Goal: Task Accomplishment & Management: Use online tool/utility

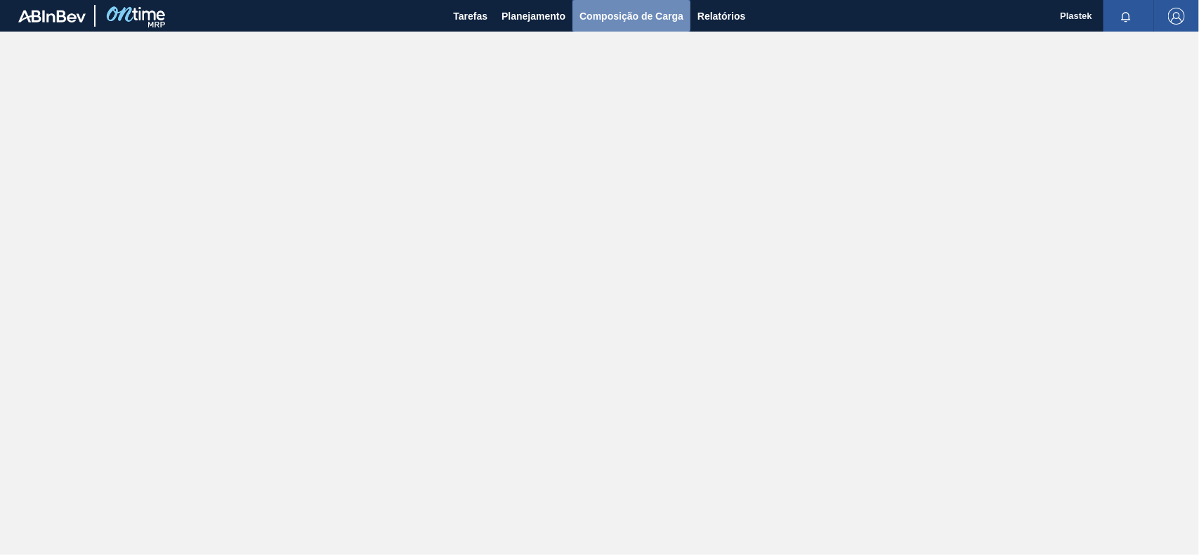
click at [678, 15] on span "Composição de Carga" at bounding box center [631, 16] width 104 height 17
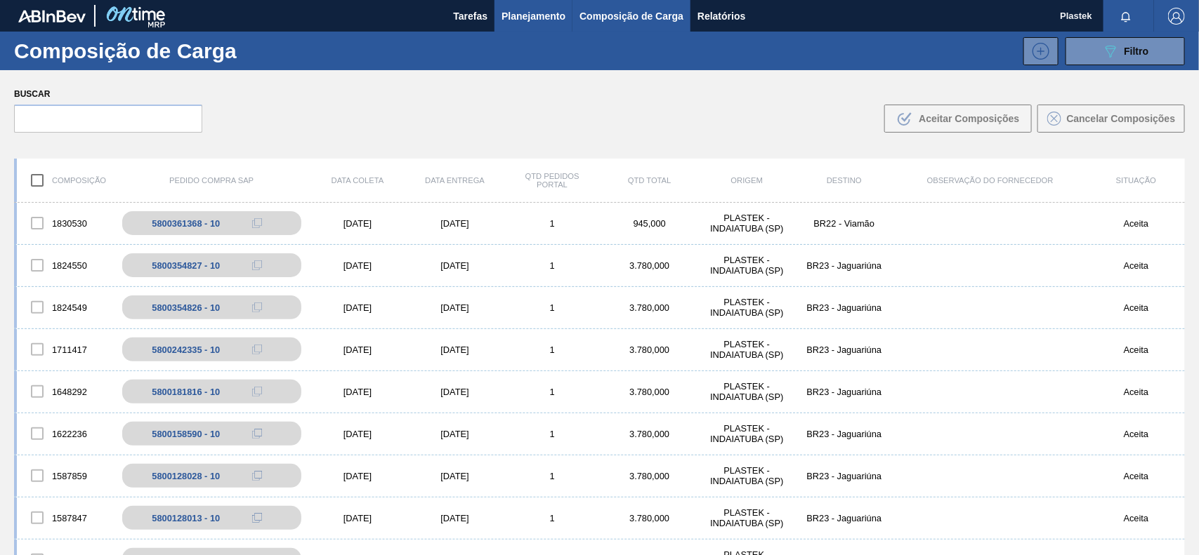
click at [525, 13] on span "Planejamento" at bounding box center [533, 16] width 64 height 17
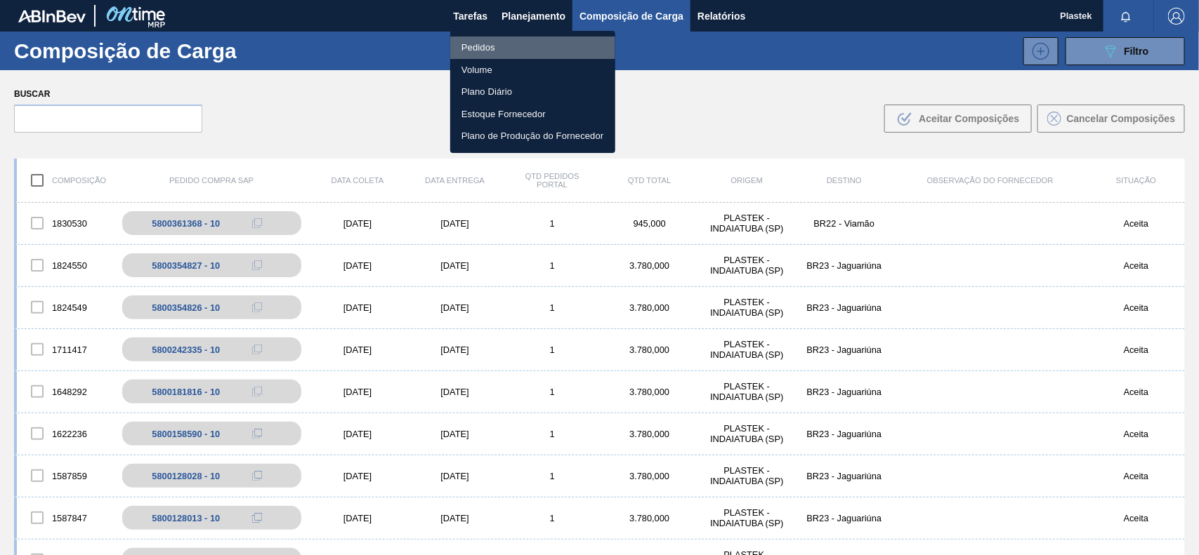
click at [490, 44] on li "Pedidos" at bounding box center [532, 48] width 165 height 22
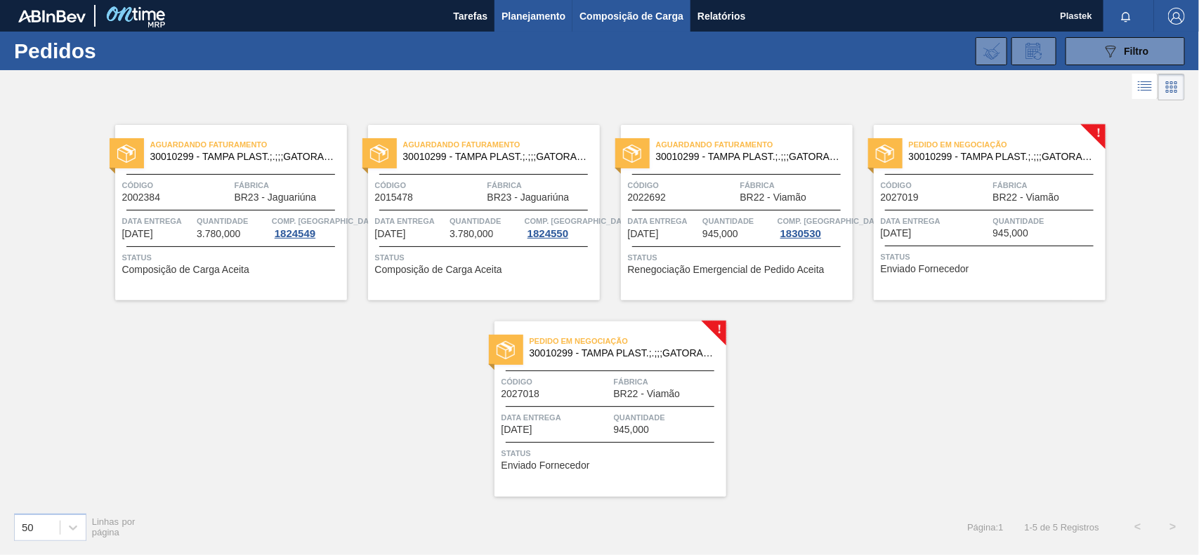
click at [618, 8] on span "Composição de Carga" at bounding box center [631, 16] width 104 height 17
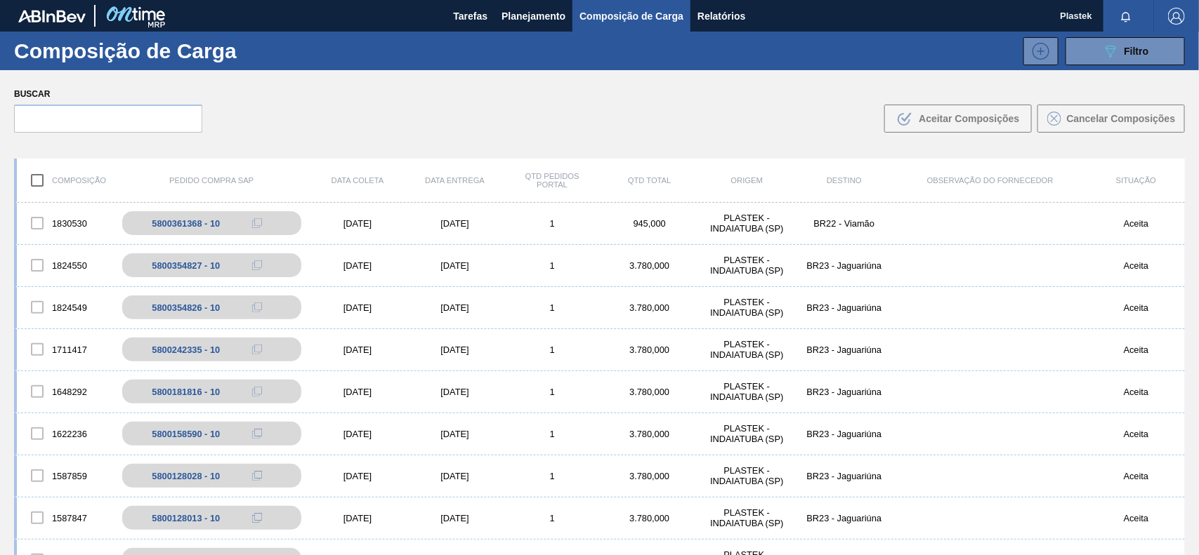
click at [1180, 15] on img "button" at bounding box center [1176, 16] width 17 height 17
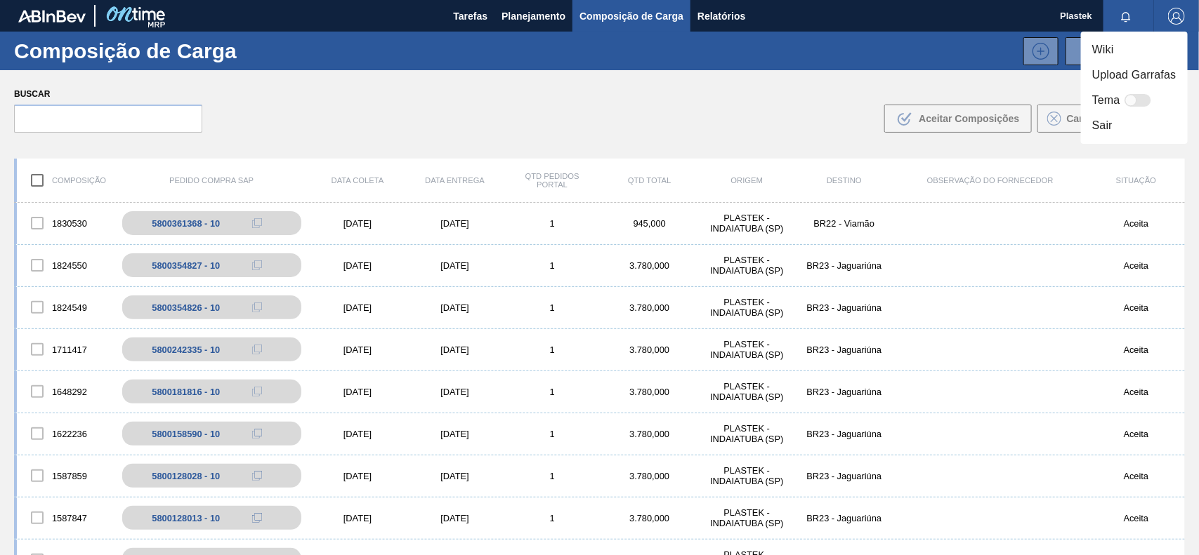
click at [1097, 121] on li "Sair" at bounding box center [1134, 125] width 107 height 25
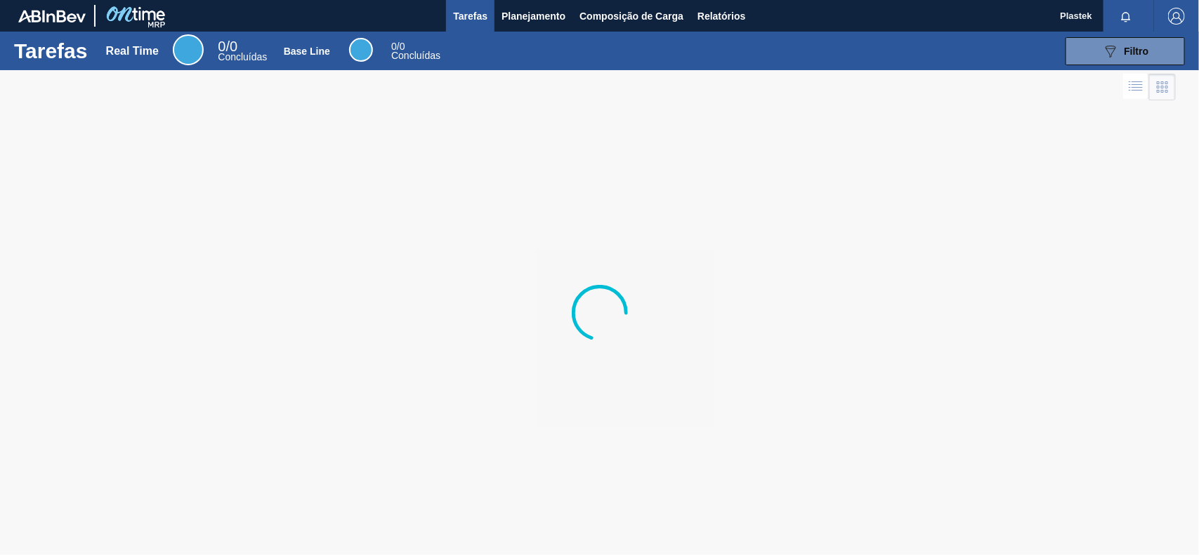
drag, startPoint x: 557, startPoint y: 13, endPoint x: 481, endPoint y: 47, distance: 83.3
click at [557, 12] on span "Planejamento" at bounding box center [533, 16] width 64 height 17
click at [144, 46] on ul "Pedidos Volume Plano Diário Estoque Fornecedor Plano de Produção do Fornecedor" at bounding box center [82, 80] width 124 height 69
click at [144, 49] on li "Pedidos" at bounding box center [82, 55] width 124 height 13
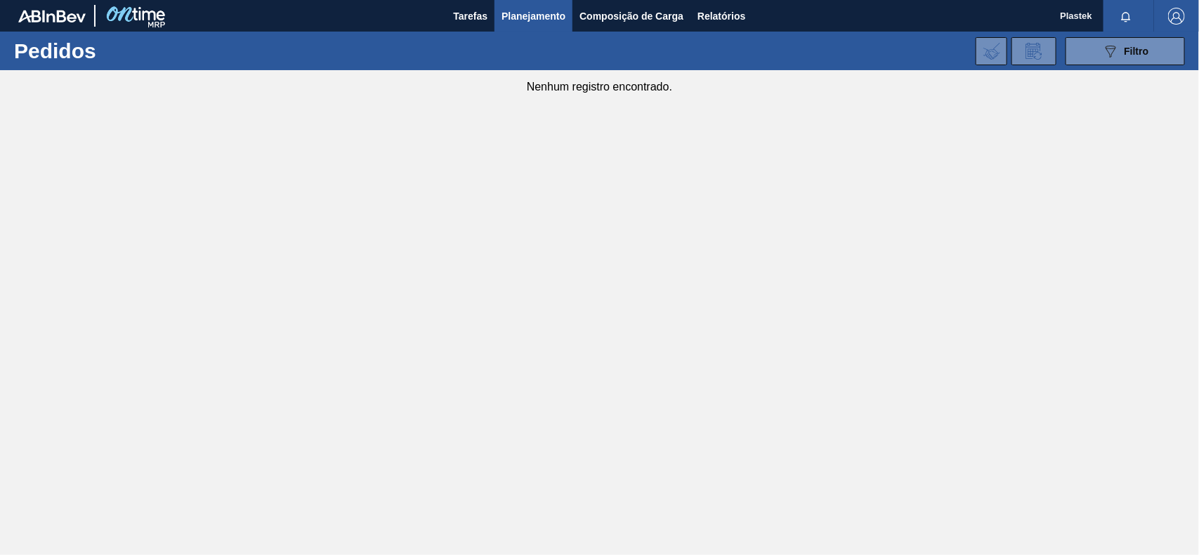
click at [481, 47] on li "Pedidos" at bounding box center [533, 49] width 124 height 13
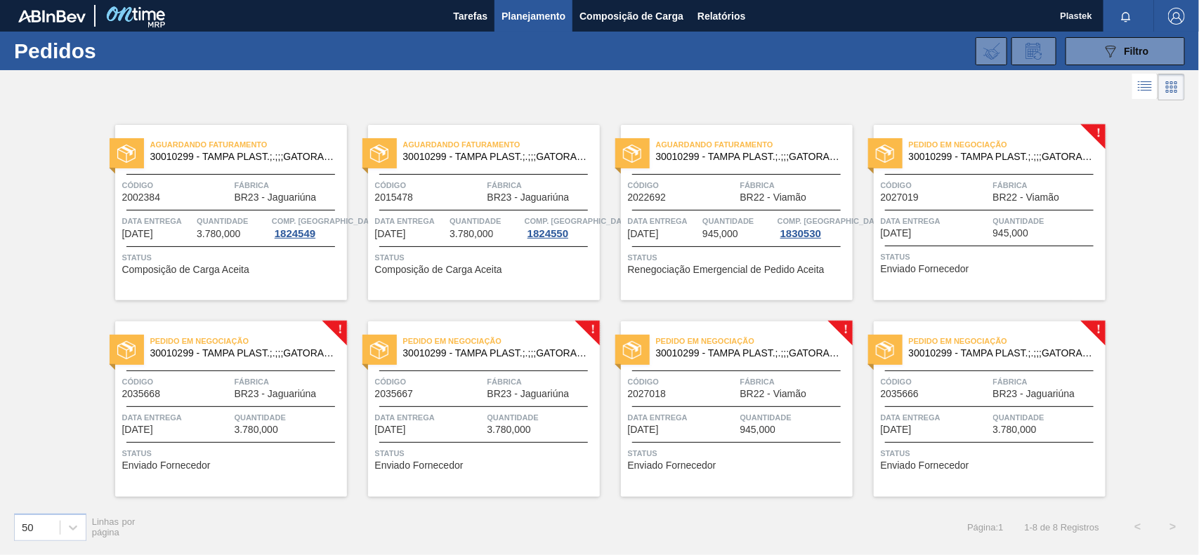
click at [1033, 222] on span "Quantidade" at bounding box center [1047, 221] width 109 height 14
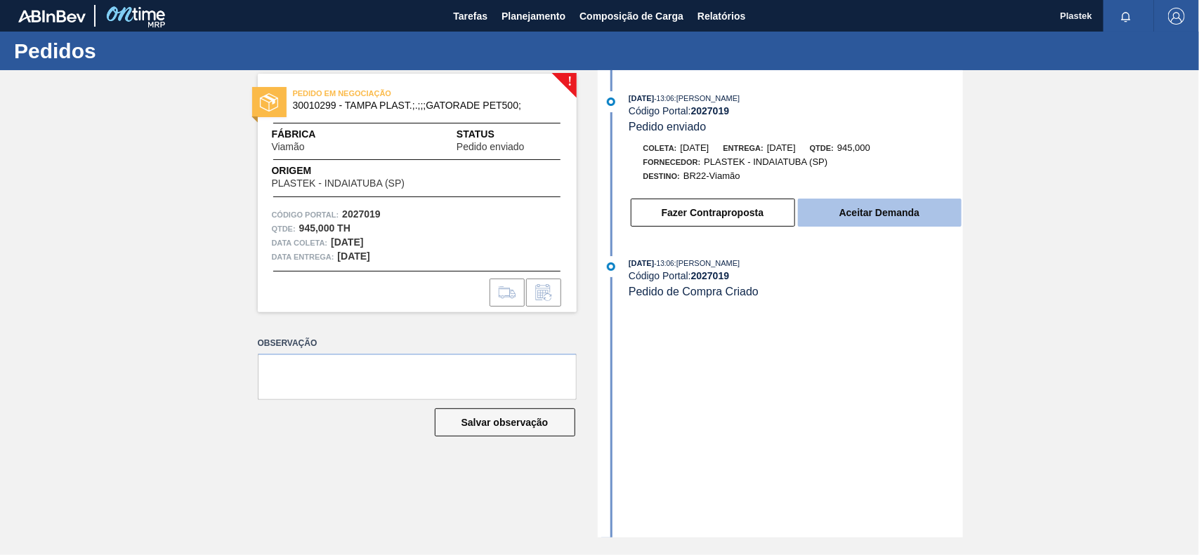
click at [917, 216] on button "Aceitar Demanda" at bounding box center [880, 213] width 164 height 28
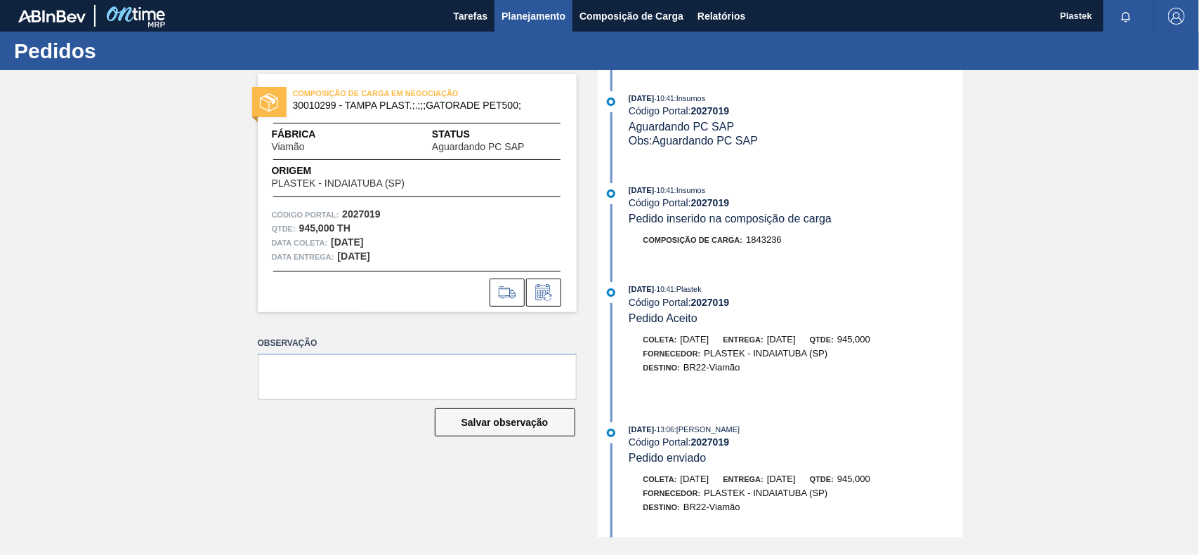
click at [530, 12] on span "Planejamento" at bounding box center [533, 16] width 64 height 17
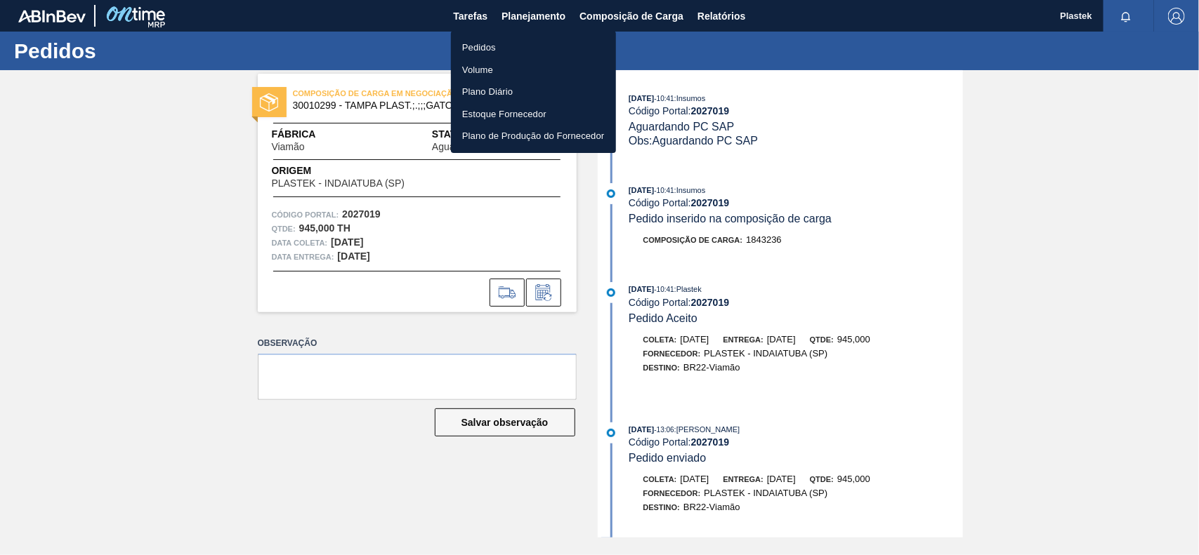
click at [503, 44] on li "Pedidos" at bounding box center [533, 48] width 165 height 22
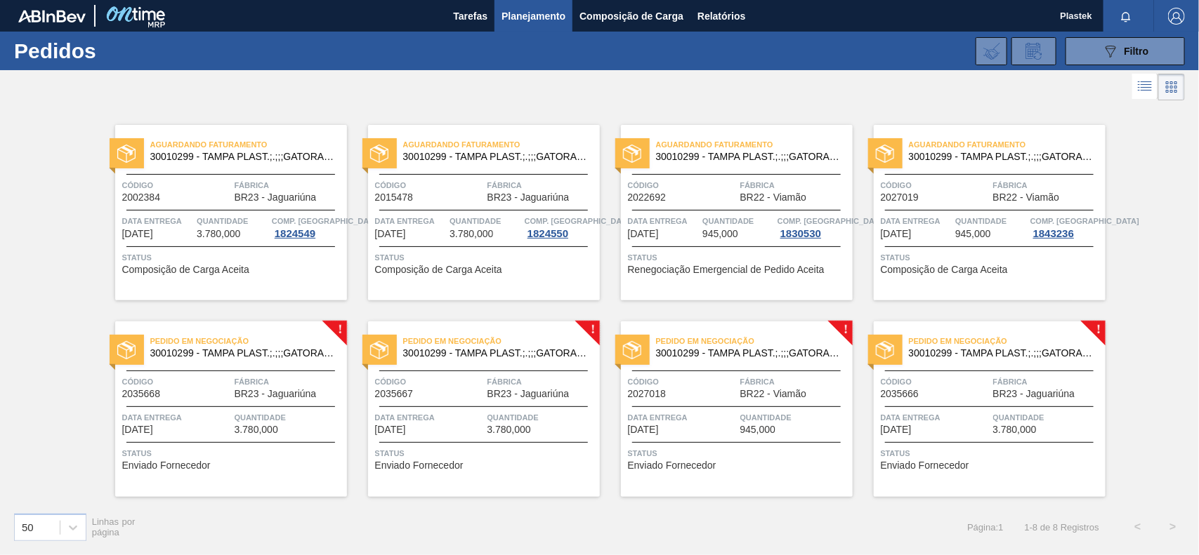
click at [251, 341] on span "Pedido em Negociação" at bounding box center [248, 341] width 197 height 14
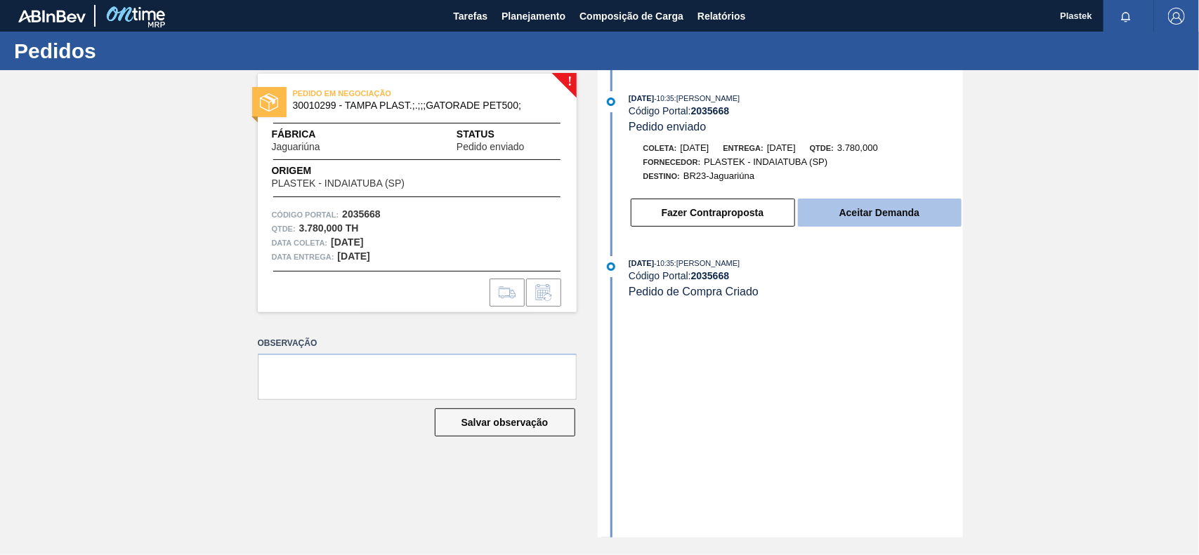
click at [843, 220] on button "Aceitar Demanda" at bounding box center [880, 213] width 164 height 28
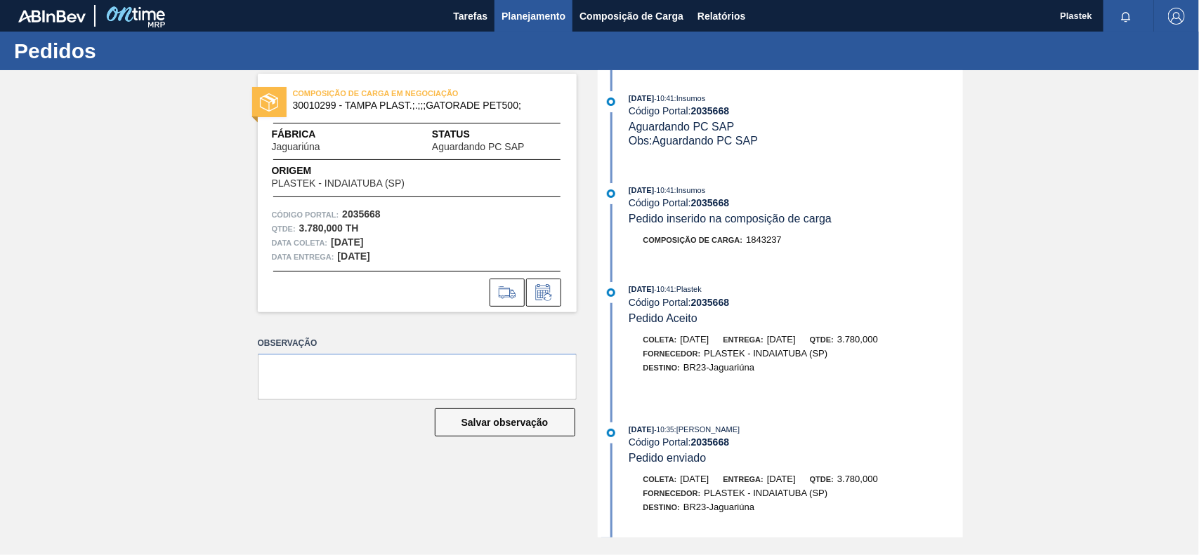
click at [513, 15] on span "Planejamento" at bounding box center [533, 16] width 64 height 17
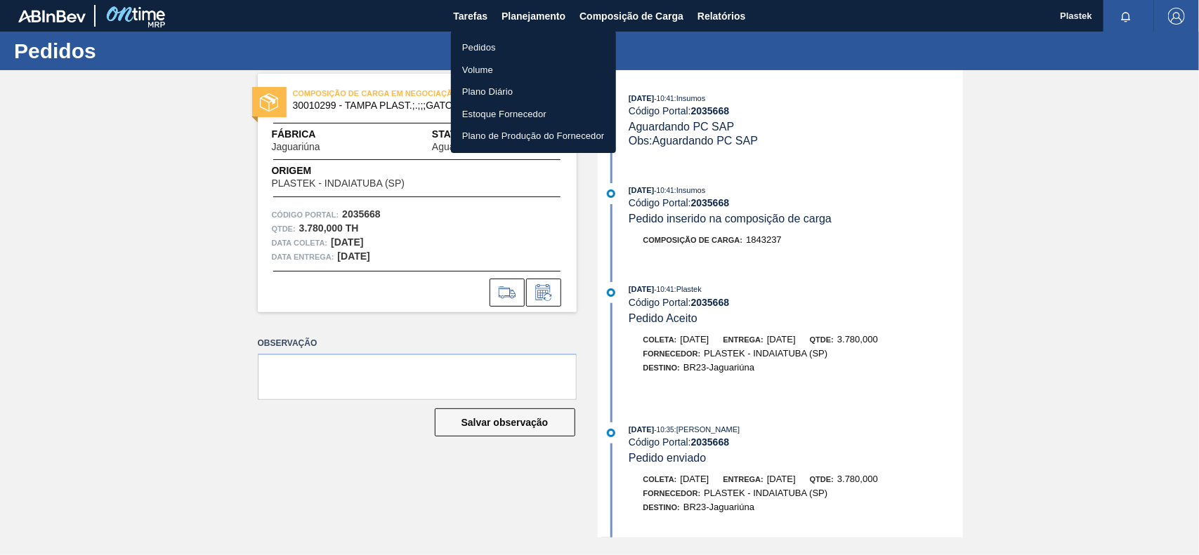
click at [506, 46] on li "Pedidos" at bounding box center [533, 48] width 165 height 22
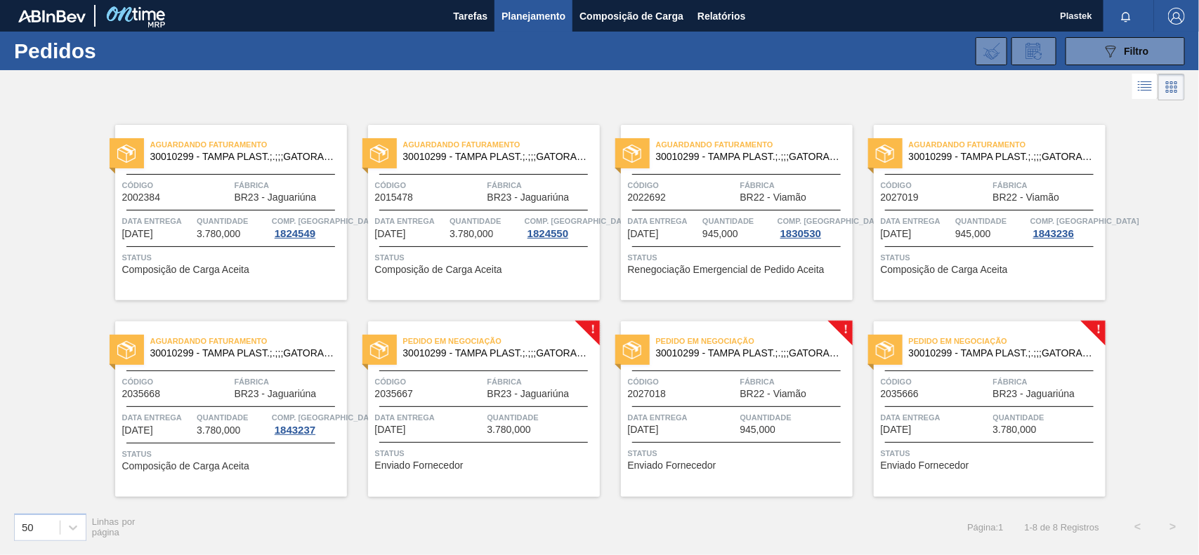
click at [520, 369] on div "Pedido em Negociação 30010299 - TAMPA PLAST.;.;;;GATORADE PET500; Código 203566…" at bounding box center [484, 410] width 232 height 176
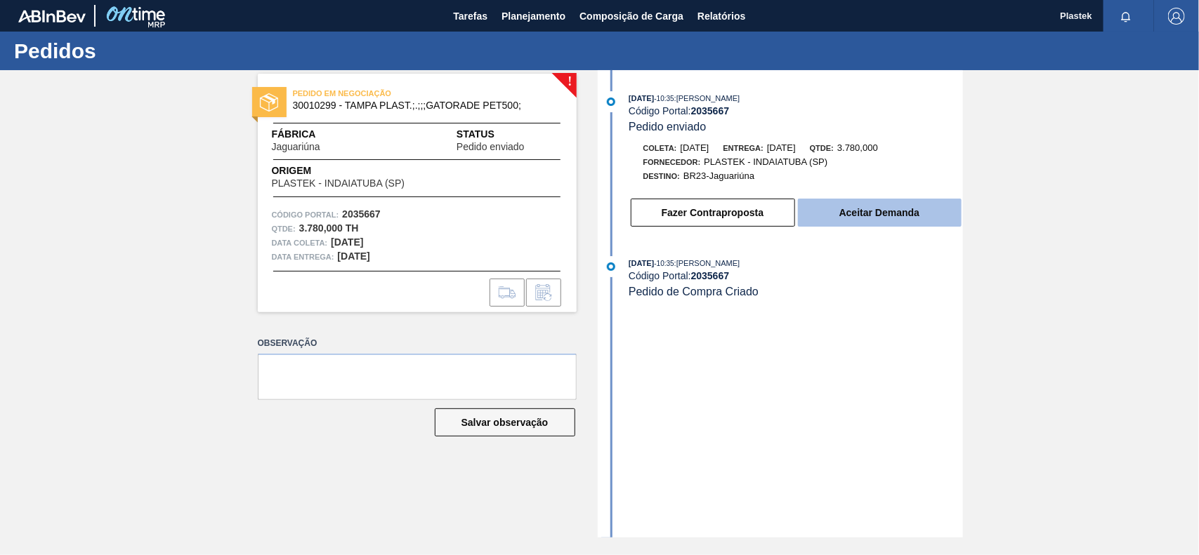
click at [858, 206] on button "Aceitar Demanda" at bounding box center [880, 213] width 164 height 28
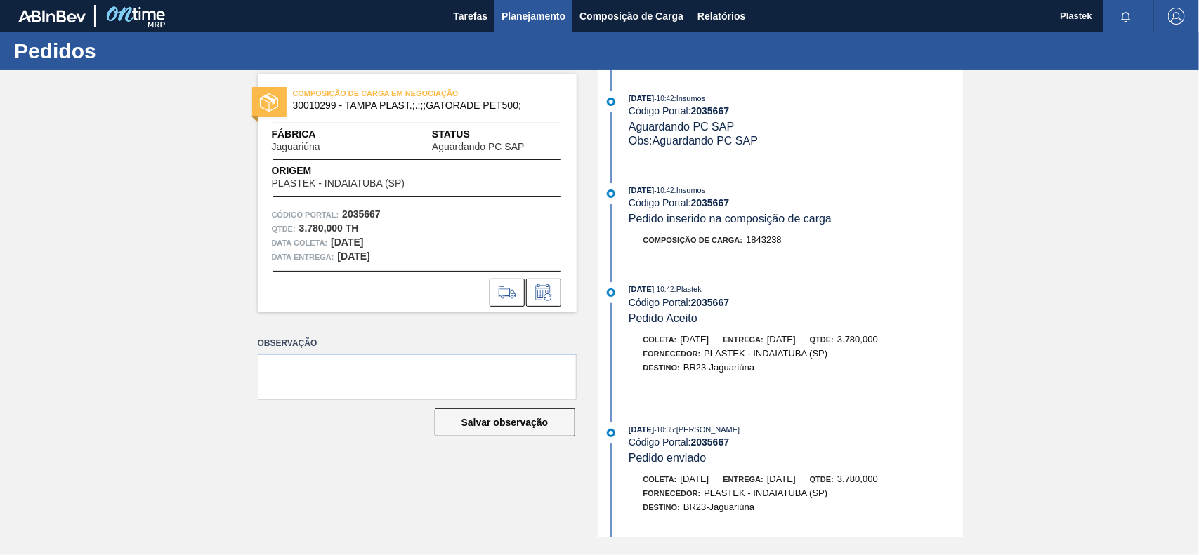
click at [549, 20] on span "Planejamento" at bounding box center [533, 16] width 64 height 17
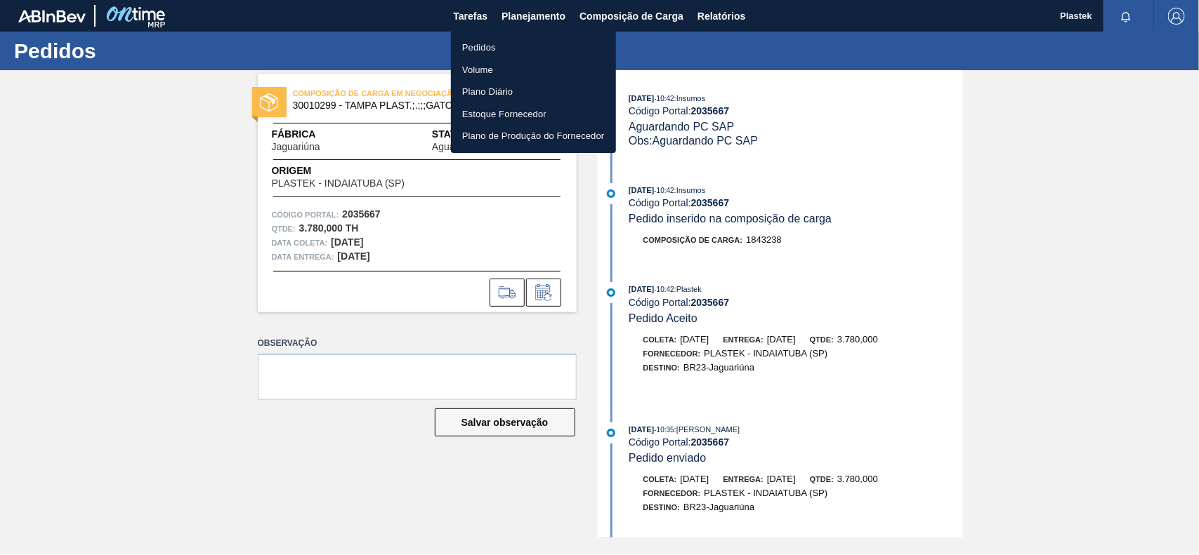
click at [524, 43] on li "Pedidos" at bounding box center [533, 48] width 165 height 22
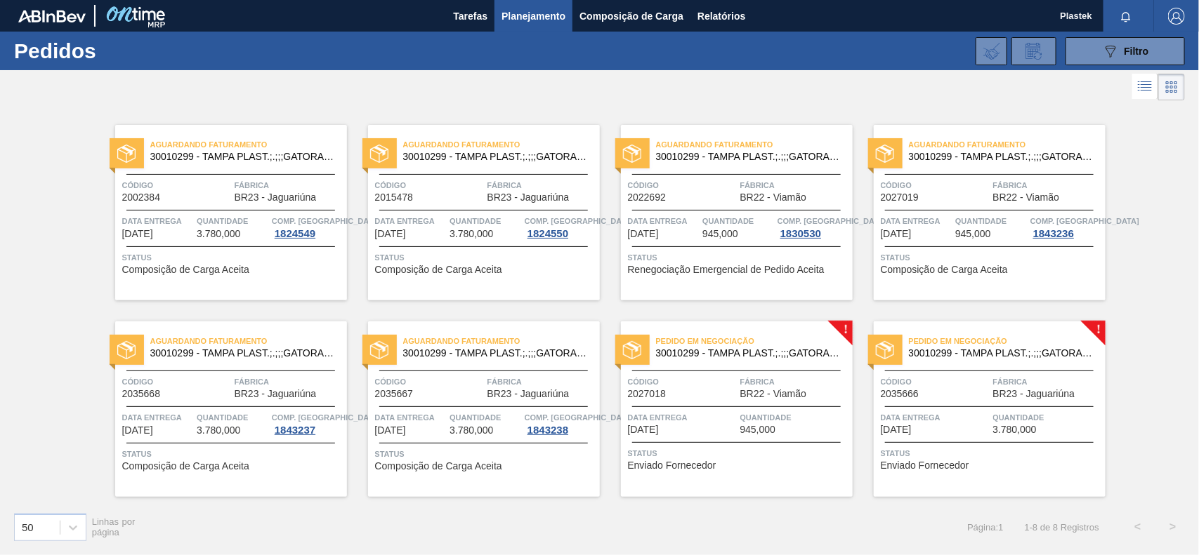
click at [758, 418] on span "Quantidade" at bounding box center [794, 418] width 109 height 14
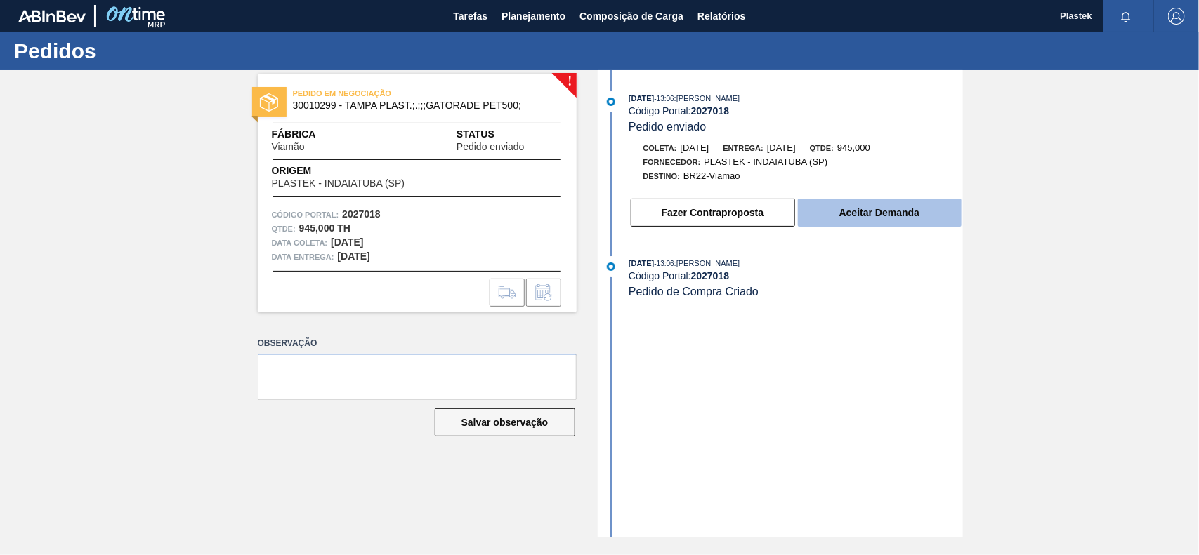
click at [927, 222] on button "Aceitar Demanda" at bounding box center [880, 213] width 164 height 28
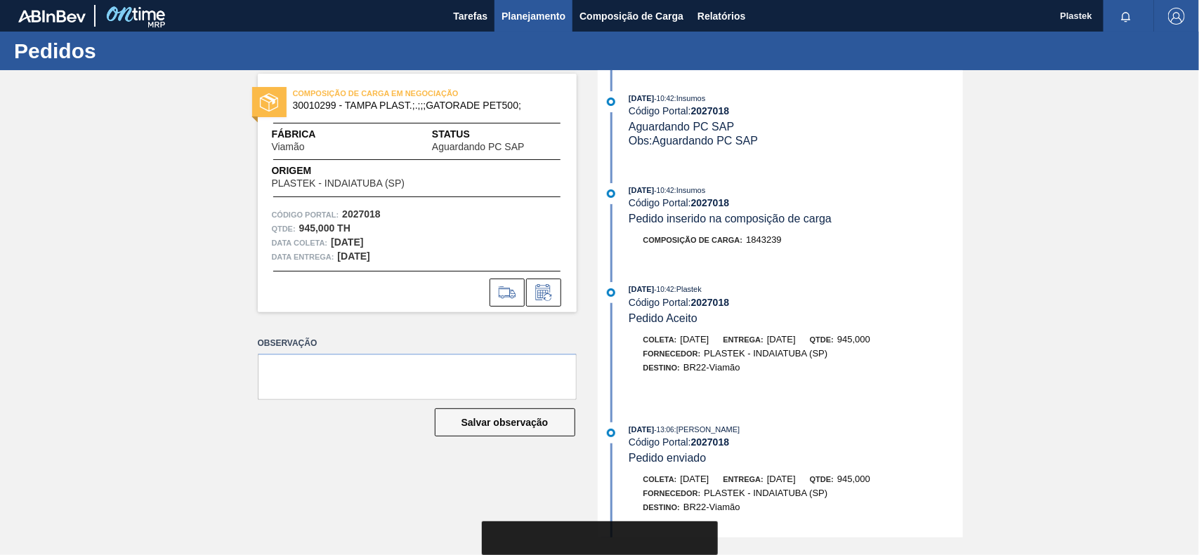
click at [516, 14] on span "Planejamento" at bounding box center [533, 16] width 64 height 17
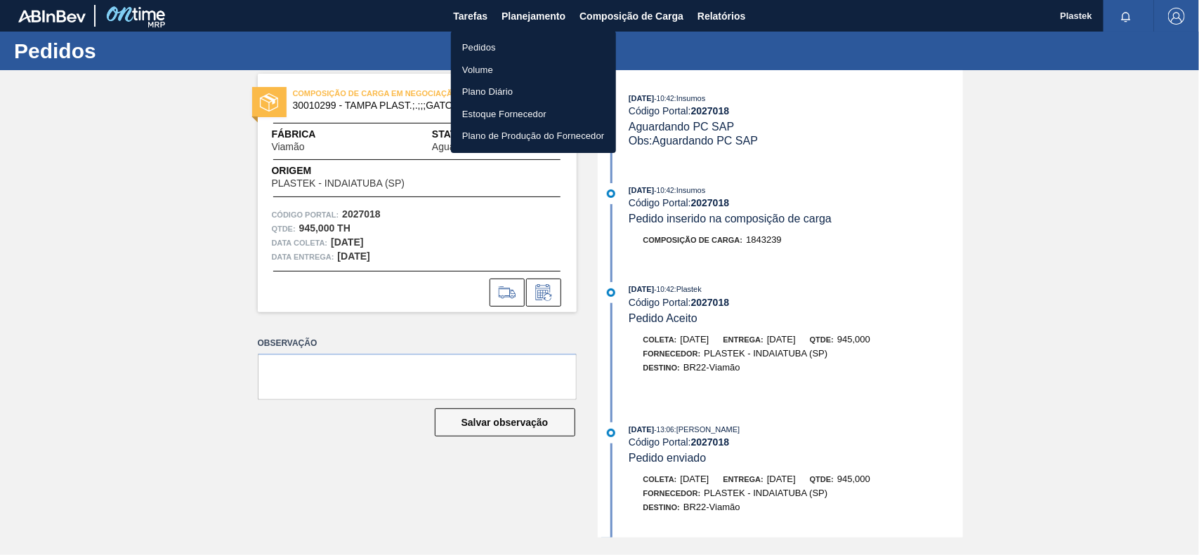
click at [480, 51] on li "Pedidos" at bounding box center [533, 48] width 165 height 22
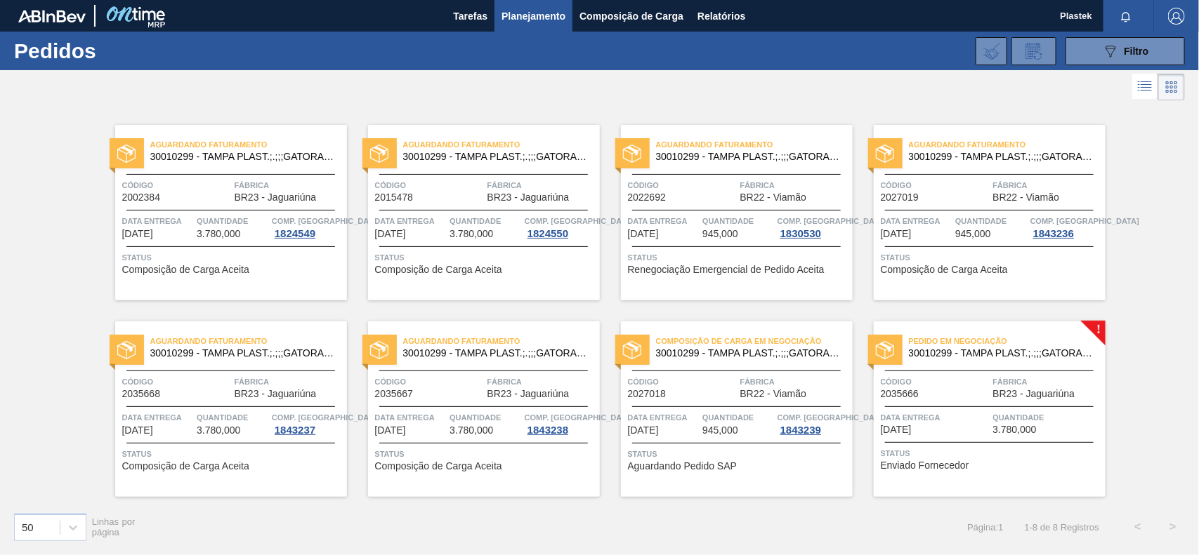
click at [1047, 378] on span "Fábrica" at bounding box center [1047, 382] width 109 height 14
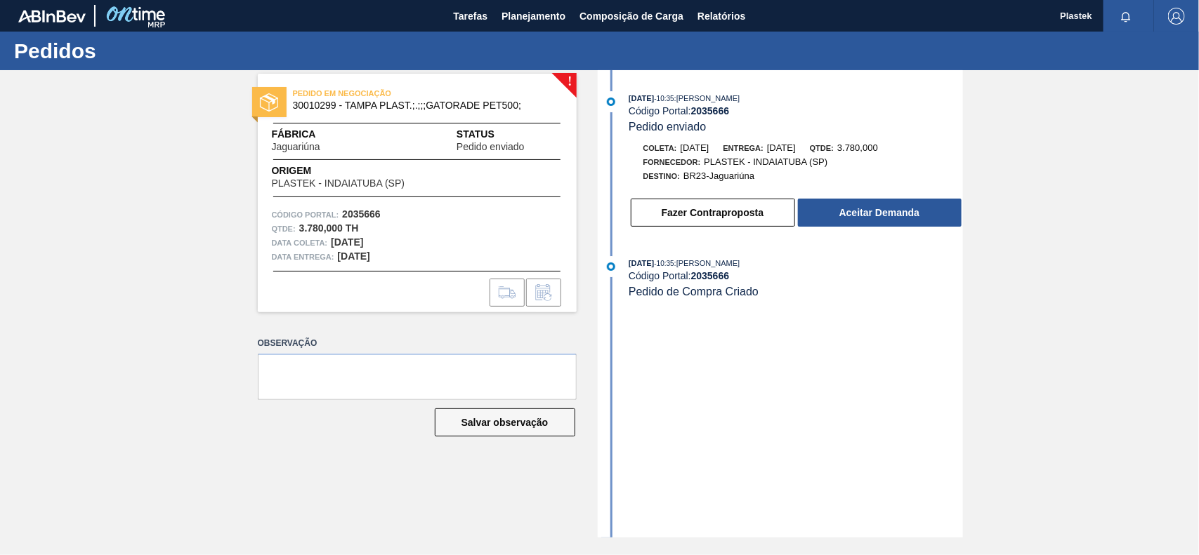
click at [838, 221] on button "Aceitar Demanda" at bounding box center [880, 213] width 164 height 28
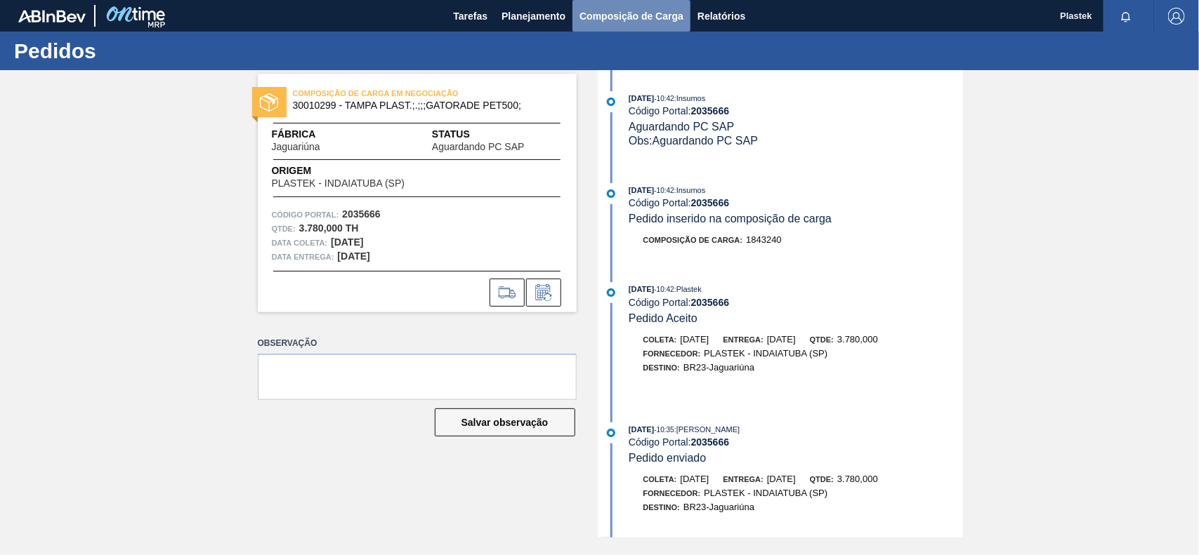
click at [643, 14] on span "Composição de Carga" at bounding box center [631, 16] width 104 height 17
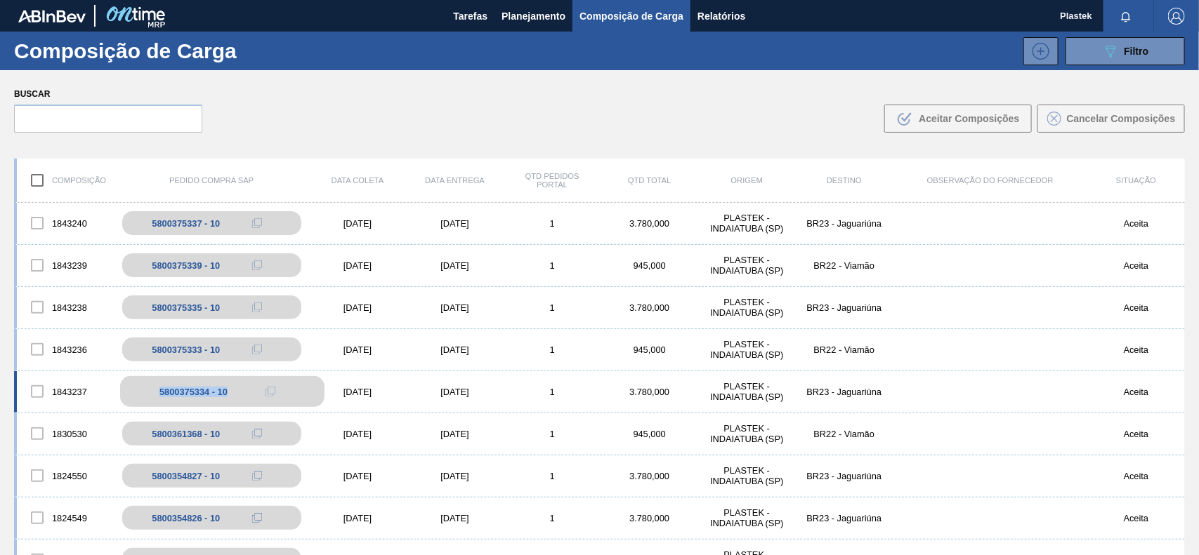
drag, startPoint x: 152, startPoint y: 388, endPoint x: 229, endPoint y: 392, distance: 76.6
click at [229, 392] on div "5800375334 - 10" at bounding box center [222, 391] width 204 height 31
copy div "5800375334 - 10"
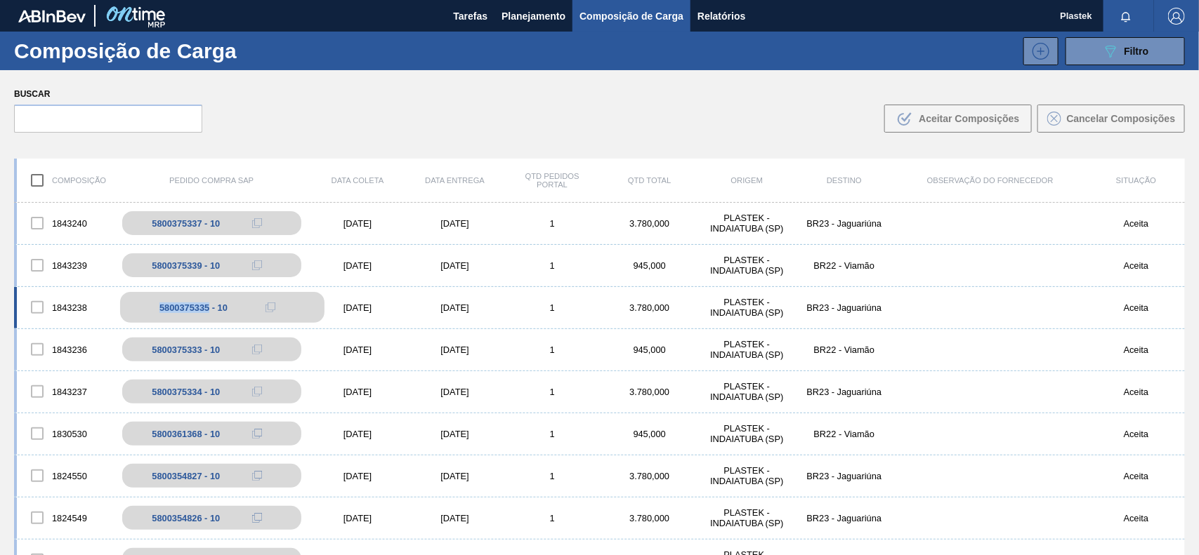
drag, startPoint x: 157, startPoint y: 309, endPoint x: 209, endPoint y: 311, distance: 52.7
click at [209, 311] on div "5800375335 - 10" at bounding box center [222, 307] width 204 height 31
copy div "5800375335"
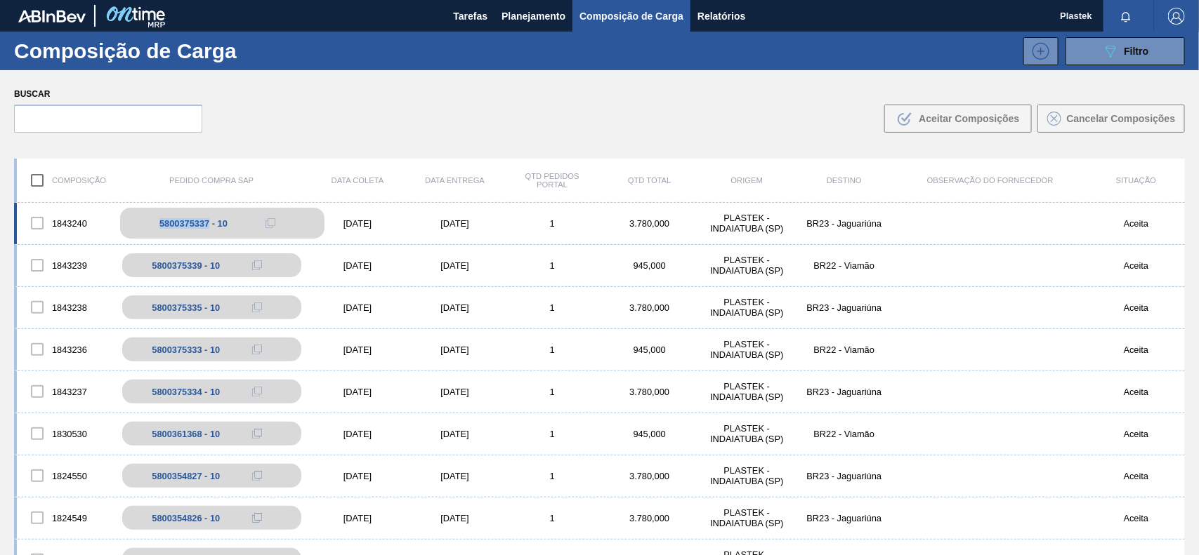
drag, startPoint x: 160, startPoint y: 223, endPoint x: 207, endPoint y: 225, distance: 47.1
click at [207, 225] on div "5800375337 - 10" at bounding box center [193, 223] width 68 height 11
copy div "5800375337"
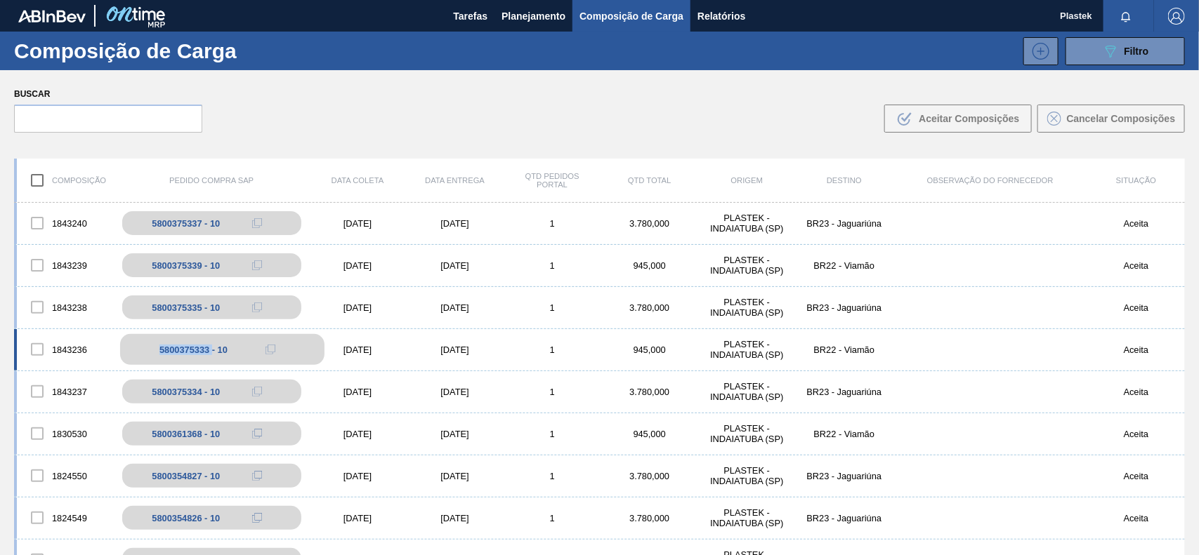
drag, startPoint x: 158, startPoint y: 349, endPoint x: 211, endPoint y: 351, distance: 52.7
click at [211, 351] on div "5800375333 - 10" at bounding box center [222, 349] width 204 height 31
copy div "5800375333"
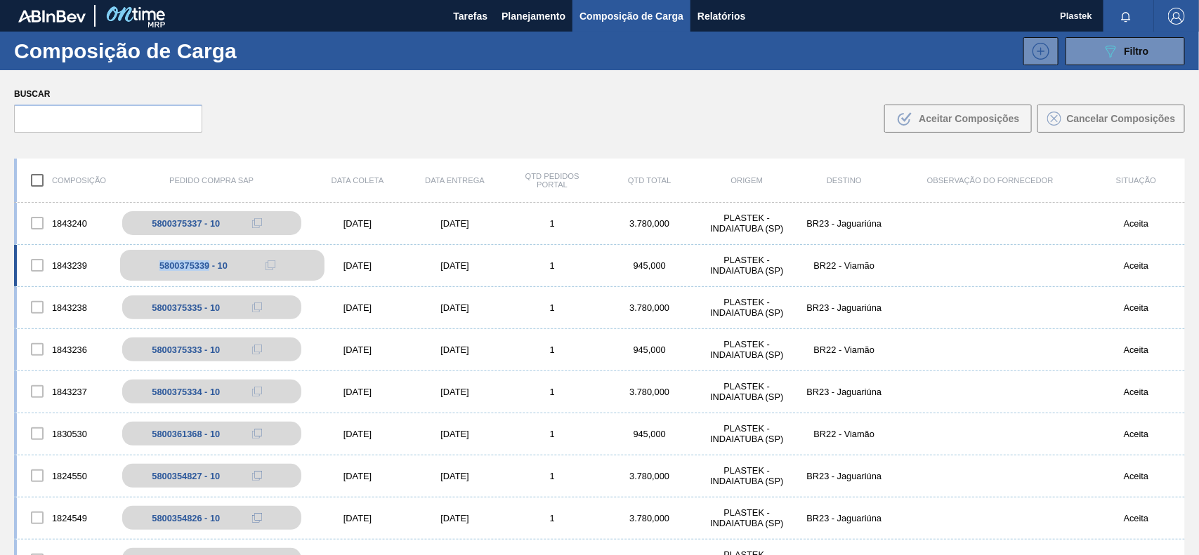
drag, startPoint x: 158, startPoint y: 267, endPoint x: 208, endPoint y: 265, distance: 49.9
click at [208, 265] on div "5800375339 - 10" at bounding box center [222, 265] width 204 height 31
copy div "5800375339"
click at [1177, 15] on img "button" at bounding box center [1176, 16] width 17 height 17
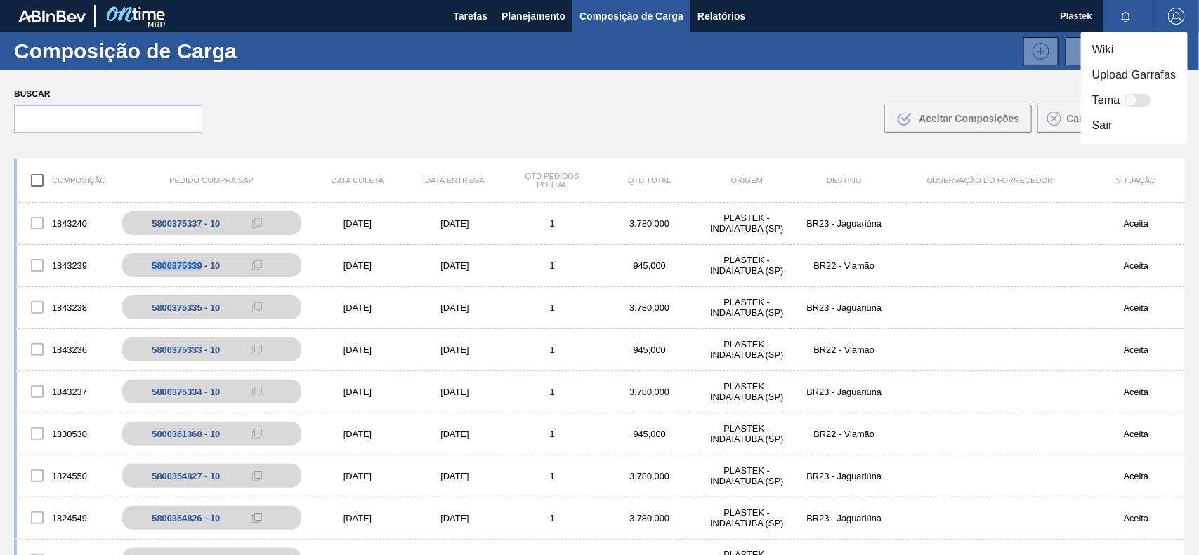
click at [1109, 123] on li "Sair" at bounding box center [1134, 125] width 107 height 25
